Goal: Navigation & Orientation: Understand site structure

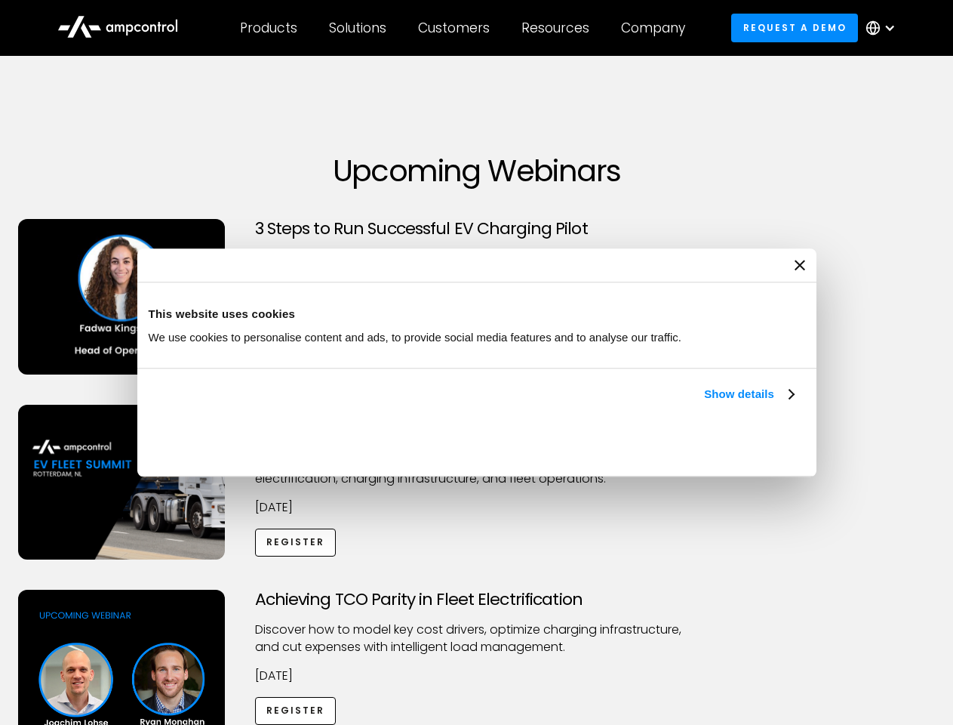
click at [704, 403] on link "Show details" at bounding box center [748, 394] width 89 height 18
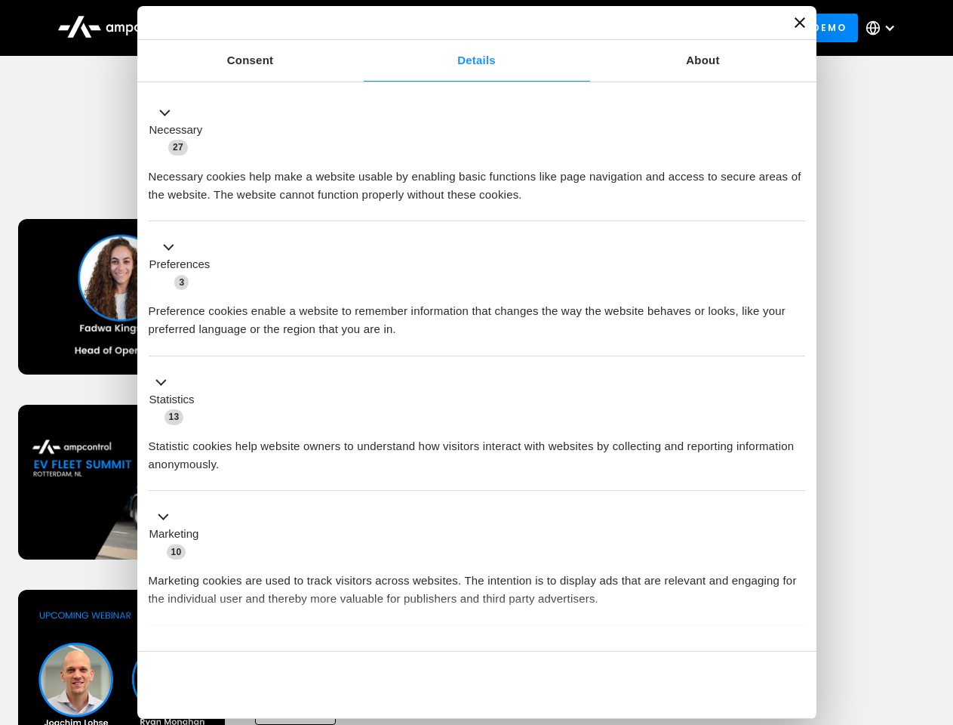
click at [796, 204] on div "Necessary cookies help make a website usable by enabling basic functions like p…" at bounding box center [477, 180] width 657 height 48
click at [937, 608] on div "Achieving TCO Parity in Fleet Electrification Discover how to model key cost dr…" at bounding box center [477, 708] width 948 height 237
click at [464, 28] on div "Customers" at bounding box center [454, 28] width 72 height 17
click at [268, 28] on div "Products" at bounding box center [268, 28] width 57 height 17
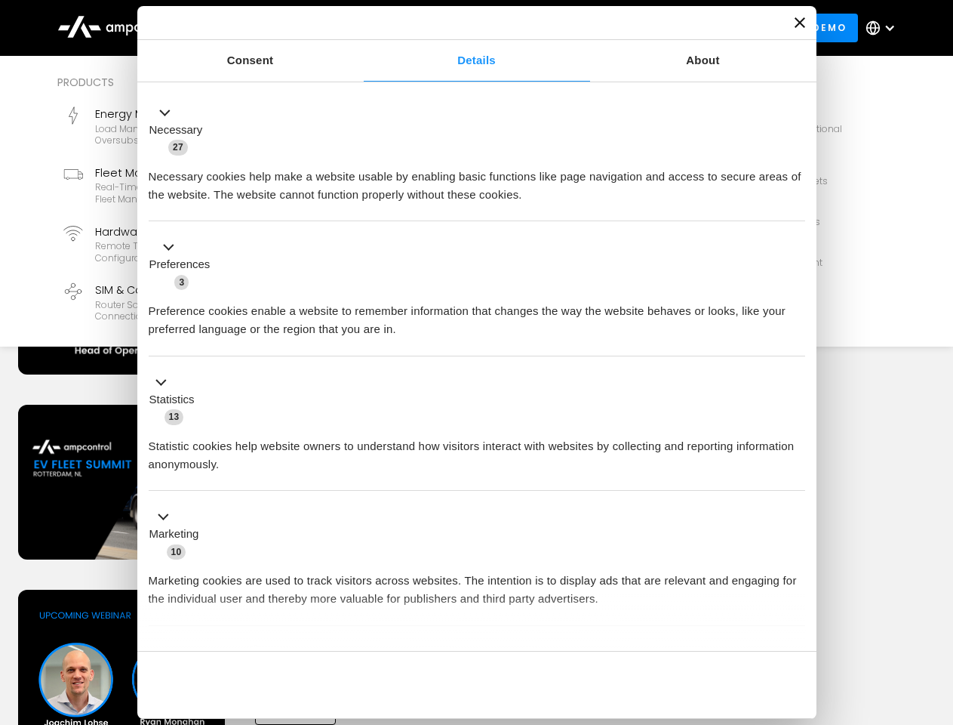
click at [359, 28] on div "Solutions" at bounding box center [357, 28] width 57 height 17
click at [457, 28] on div "Customers" at bounding box center [454, 28] width 72 height 17
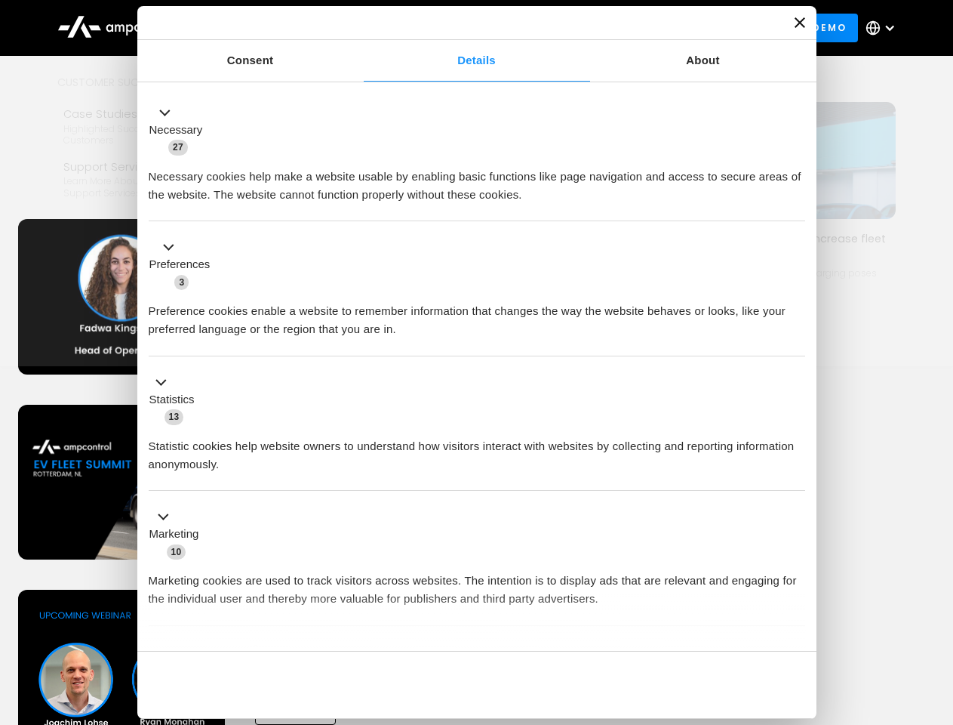
click at [559, 28] on div "Resources" at bounding box center [556, 28] width 68 height 17
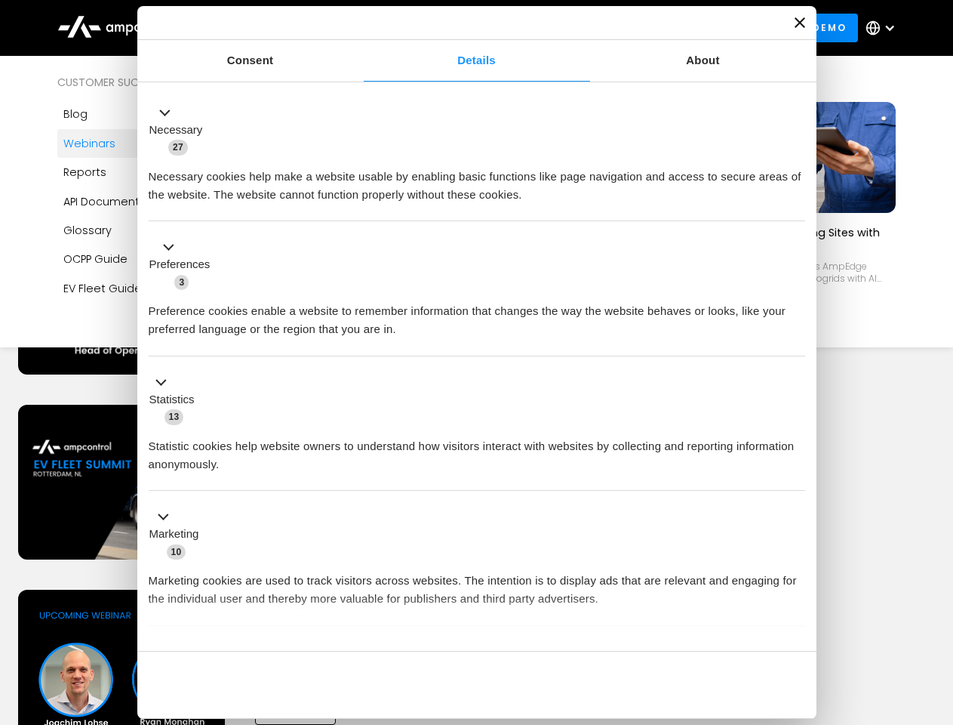
click at [658, 28] on div "Company" at bounding box center [653, 28] width 64 height 17
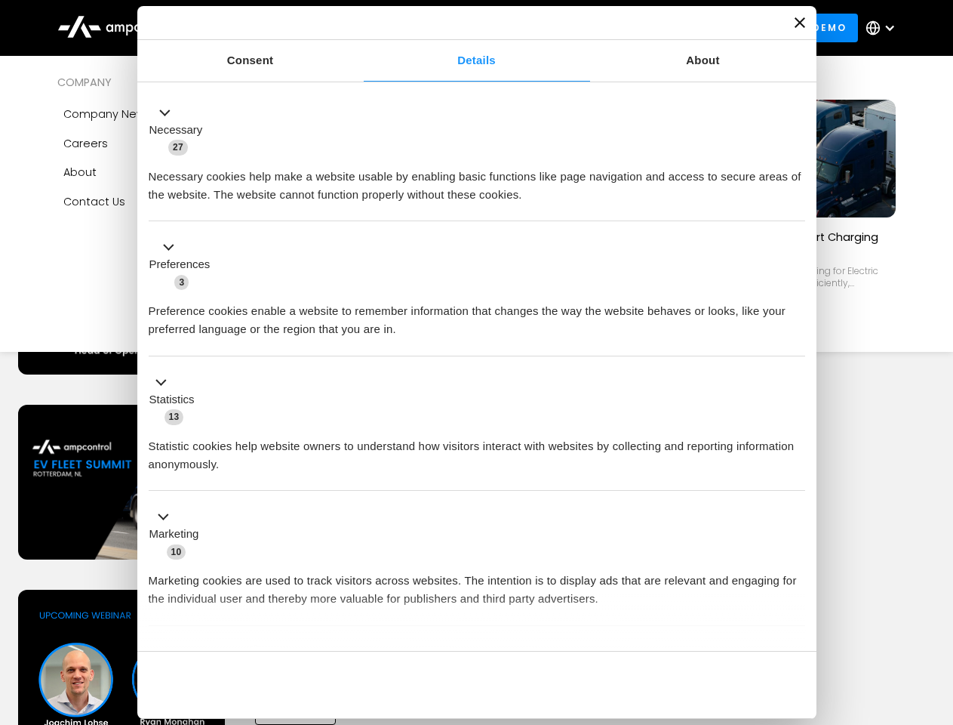
click at [885, 28] on div at bounding box center [890, 28] width 12 height 12
